Goal: Task Accomplishment & Management: Use online tool/utility

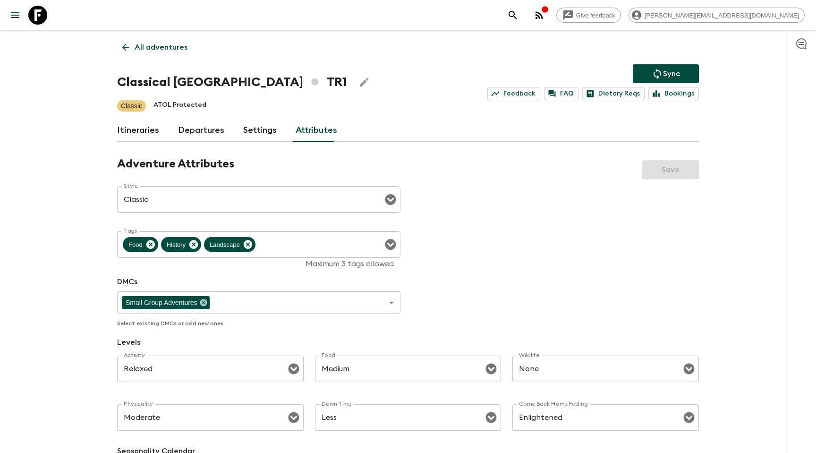
click at [202, 135] on link "Departures" at bounding box center [201, 130] width 46 height 23
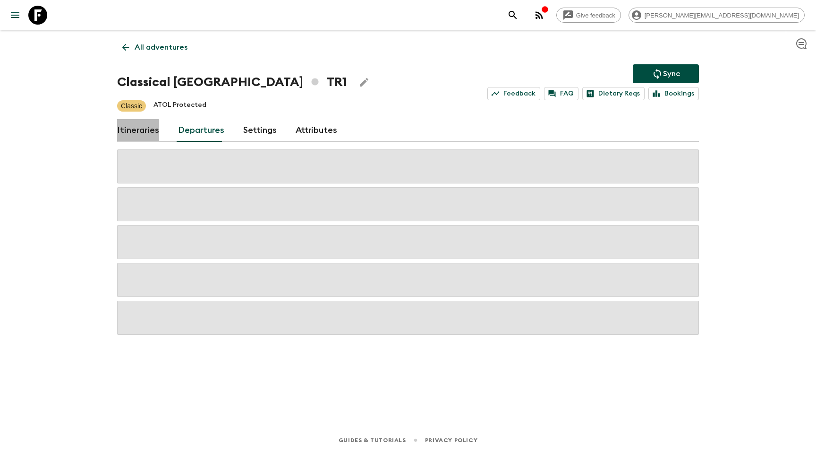
click at [130, 135] on link "Itineraries" at bounding box center [138, 130] width 42 height 23
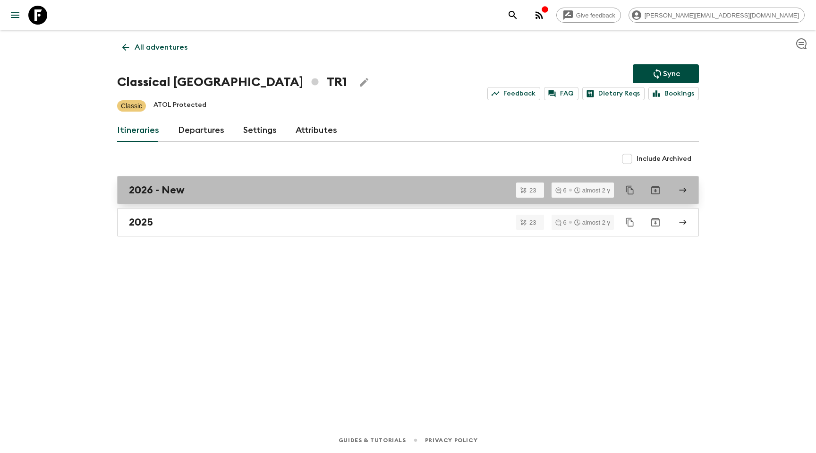
click at [178, 191] on h2 "2026 - New" at bounding box center [157, 190] width 56 height 12
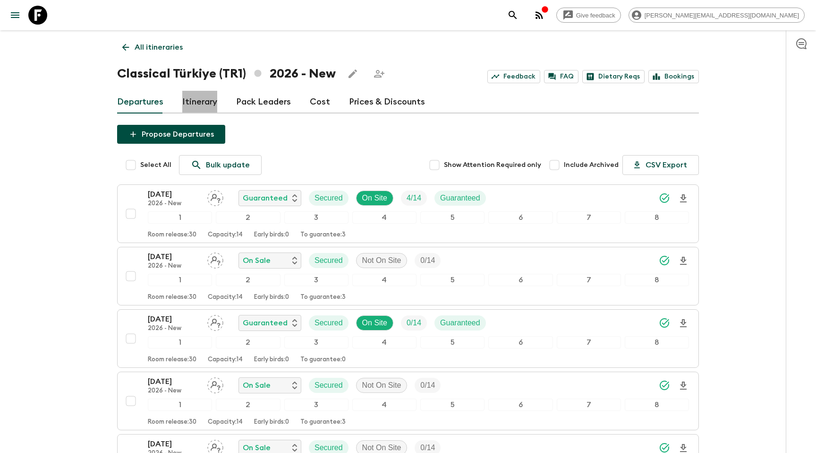
click at [191, 110] on link "Itinerary" at bounding box center [199, 102] width 35 height 23
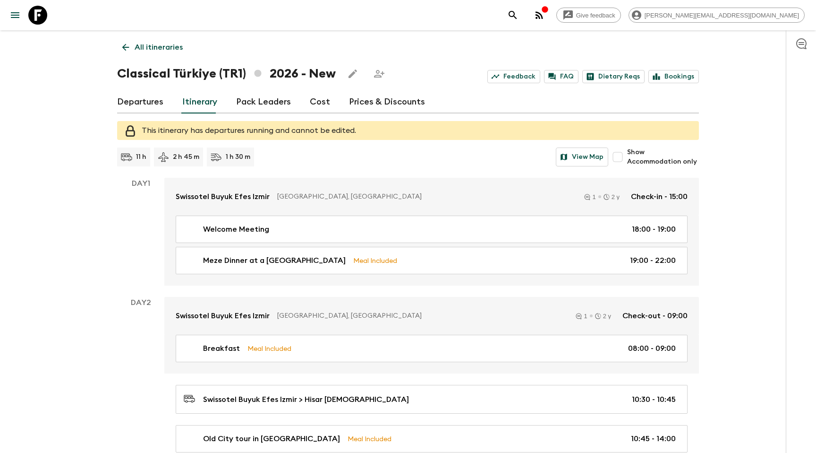
click at [352, 76] on icon "Edit this itinerary" at bounding box center [352, 73] width 11 height 11
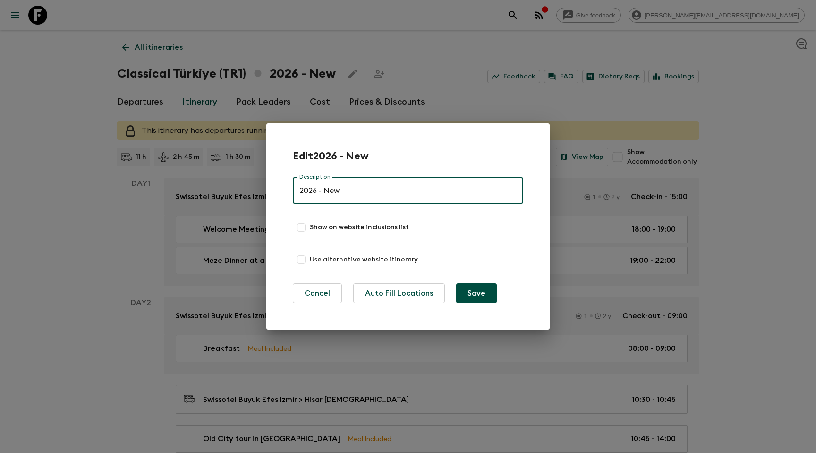
click at [409, 42] on div "Edit 2026 - New Description 2026 - New Description Show on website inclusions l…" at bounding box center [408, 226] width 816 height 453
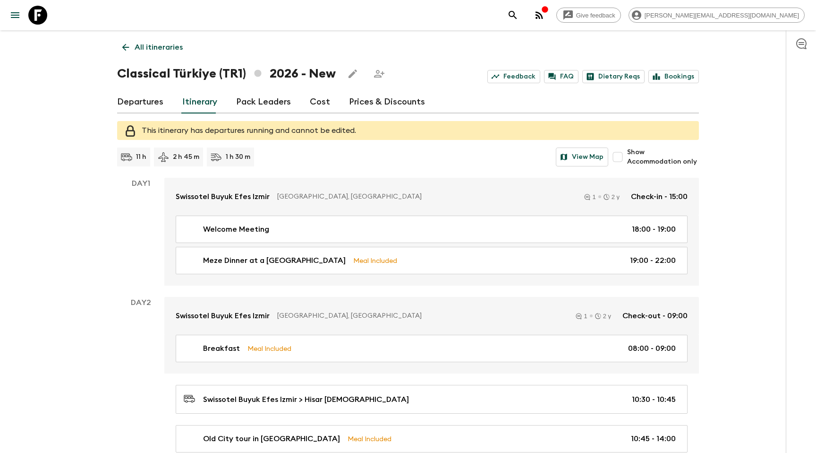
click at [519, 17] on icon "search adventures" at bounding box center [512, 14] width 11 height 11
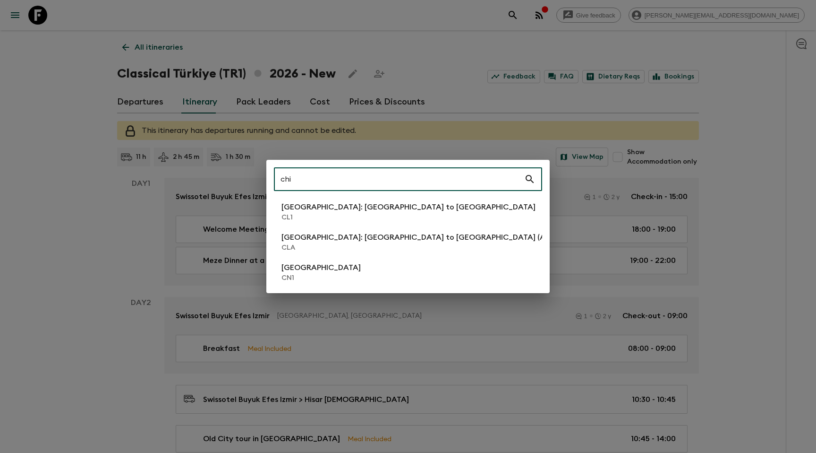
type input "chi"
click at [337, 278] on li "China CN1" at bounding box center [408, 272] width 268 height 26
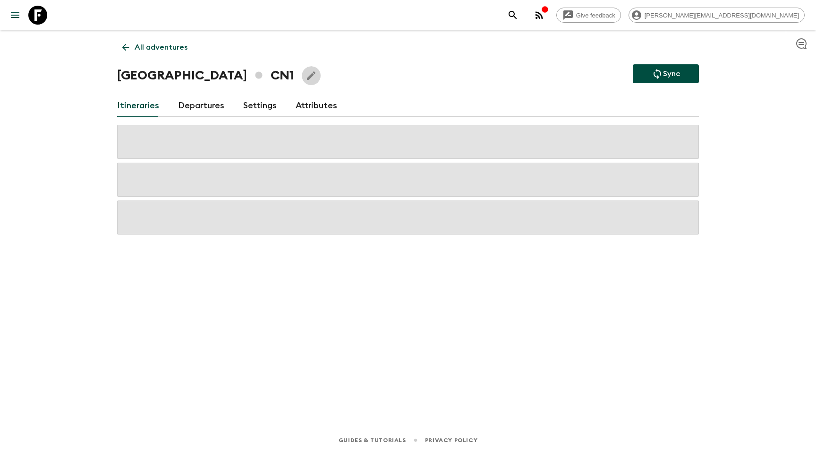
click at [307, 78] on icon "Edit Adventure Title" at bounding box center [311, 75] width 9 height 9
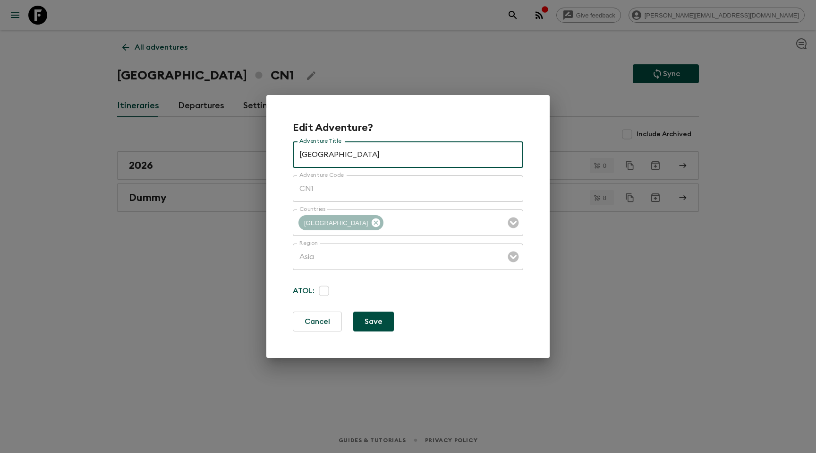
click at [424, 47] on div "Edit Adventure? Adventure Title China Adventure Title Adventure Code CN1 Advent…" at bounding box center [408, 226] width 816 height 453
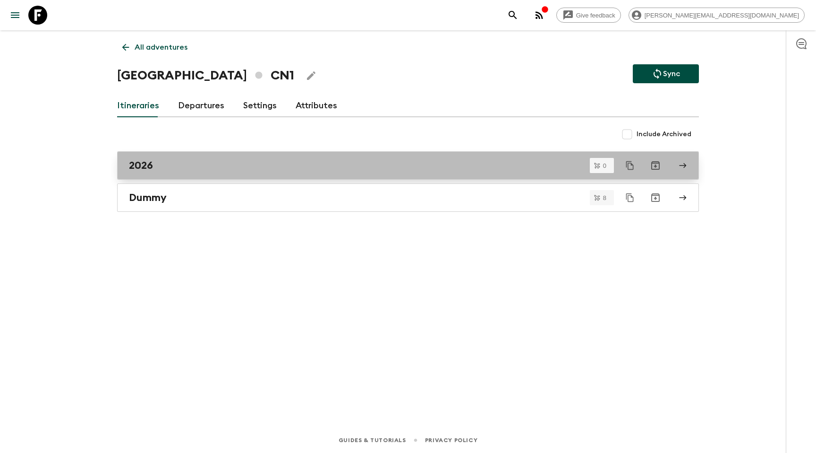
click at [178, 161] on div "2026" at bounding box center [399, 165] width 541 height 12
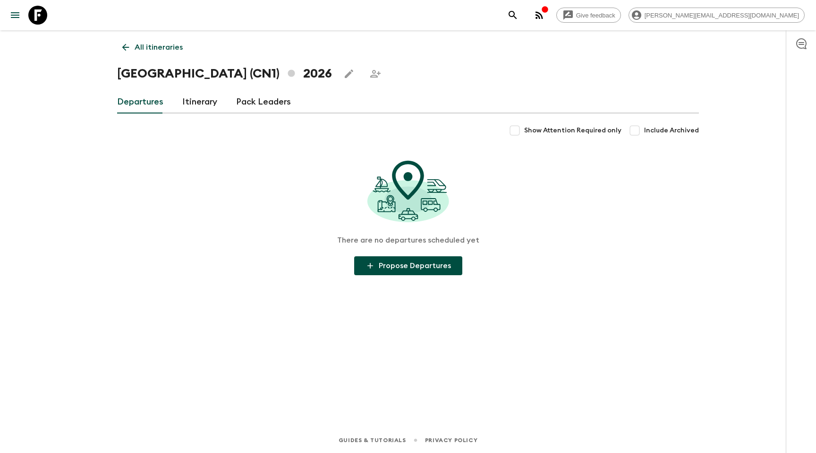
click at [343, 72] on icon "Edit this itinerary" at bounding box center [348, 73] width 11 height 11
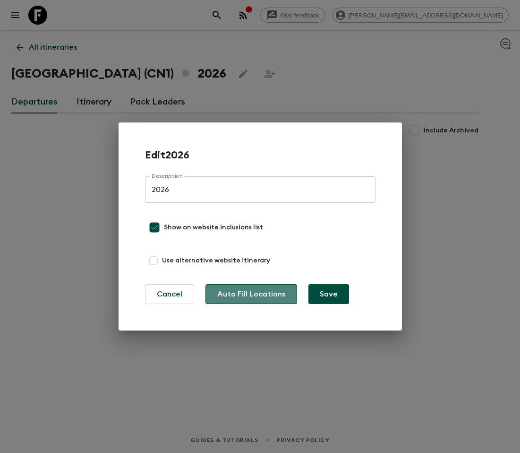
click at [273, 285] on button "Auto Fill Locations" at bounding box center [252, 294] width 92 height 20
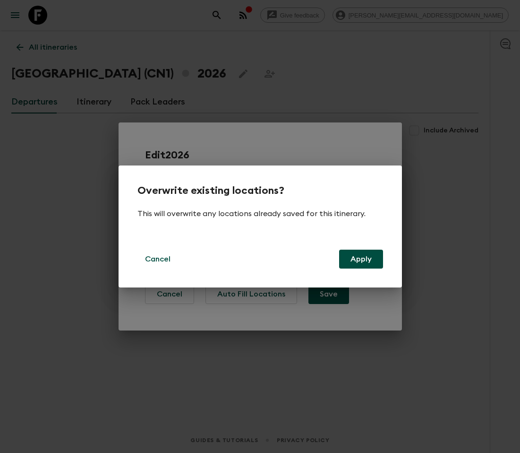
click at [360, 259] on button "Apply" at bounding box center [361, 258] width 44 height 19
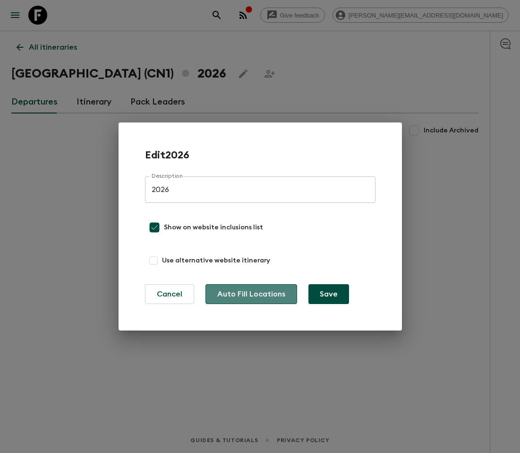
click at [263, 289] on button "Auto Fill Locations" at bounding box center [252, 294] width 92 height 20
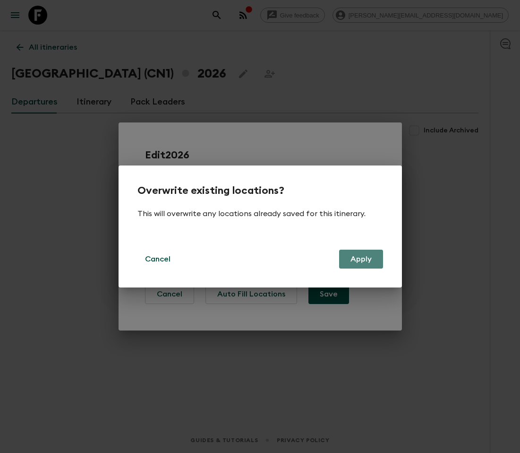
click at [370, 255] on button "Apply" at bounding box center [361, 258] width 44 height 19
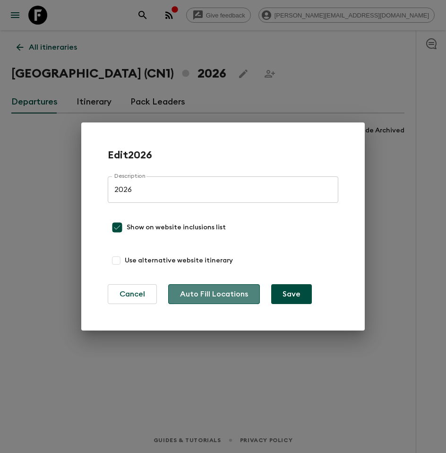
click at [223, 295] on button "Auto Fill Locations" at bounding box center [214, 294] width 92 height 20
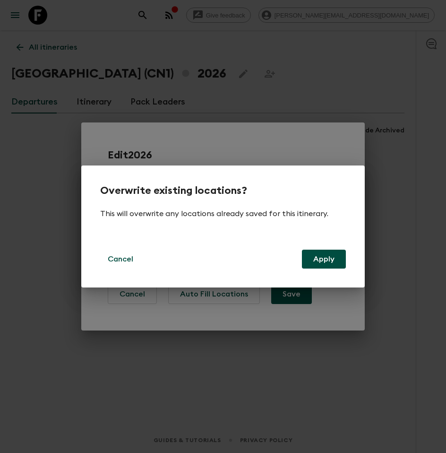
click at [334, 256] on button "Apply" at bounding box center [324, 258] width 44 height 19
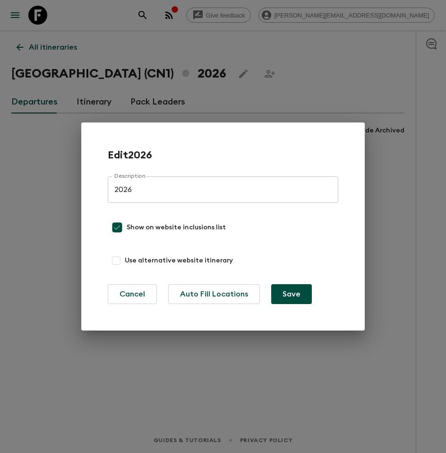
click at [364, 102] on div "Edit 2026 Description 2026 Description Show on website inclusions list Use alte…" at bounding box center [223, 226] width 446 height 453
